Goal: Task Accomplishment & Management: Complete application form

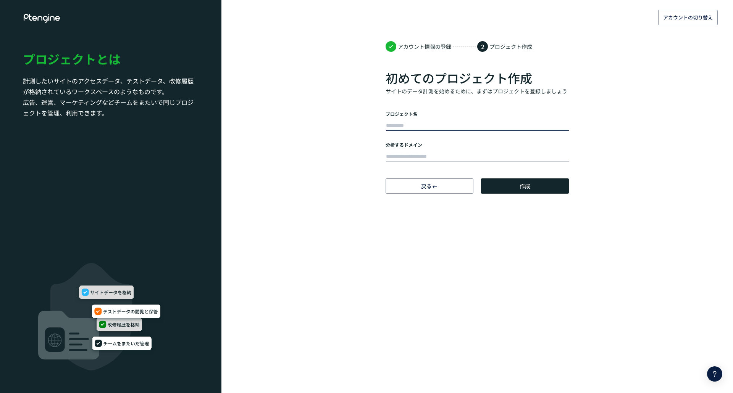
click at [458, 126] on input "text" at bounding box center [477, 126] width 183 height 11
type input "***"
click at [446, 158] on input "text" at bounding box center [477, 156] width 183 height 11
click at [501, 192] on button "作成" at bounding box center [525, 186] width 88 height 15
click at [55, 21] on icon at bounding box center [42, 18] width 38 height 9
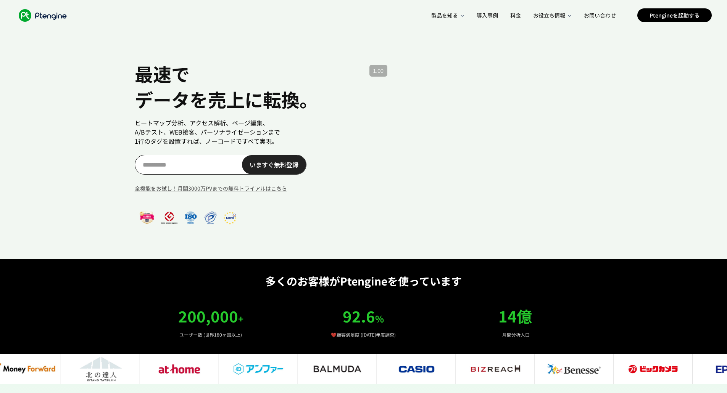
click at [413, 248] on div "最速で データを売上に転換。 ヒートマップ分析、アクセス解析、ページ編集、 A/Bテスト、WEB接客、パーソナライゼーションまで 1行のタグを設置すれば、ノー…" at bounding box center [364, 129] width 458 height 259
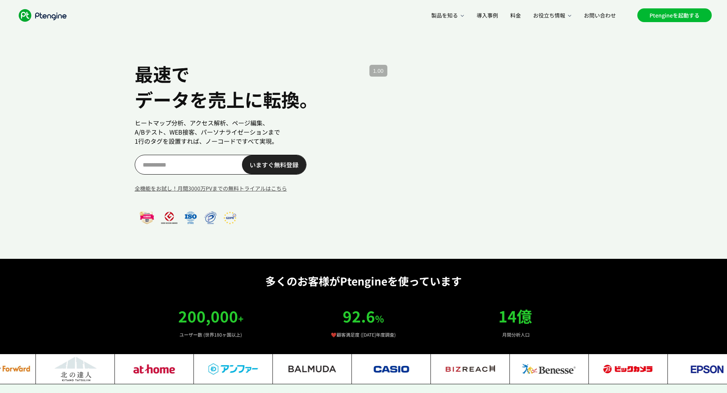
scroll to position [0, 45]
click at [681, 11] on link "Ptengineを起動する" at bounding box center [674, 15] width 74 height 14
